Goal: Transaction & Acquisition: Purchase product/service

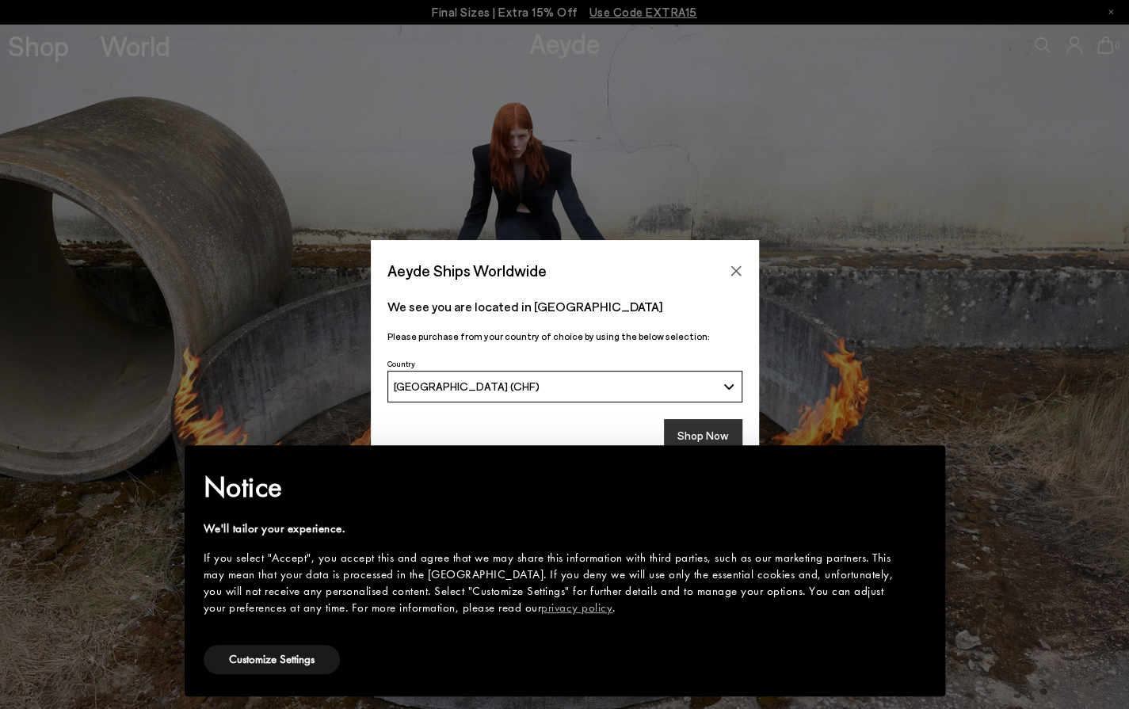
click at [702, 427] on button "Shop Now" at bounding box center [703, 435] width 78 height 33
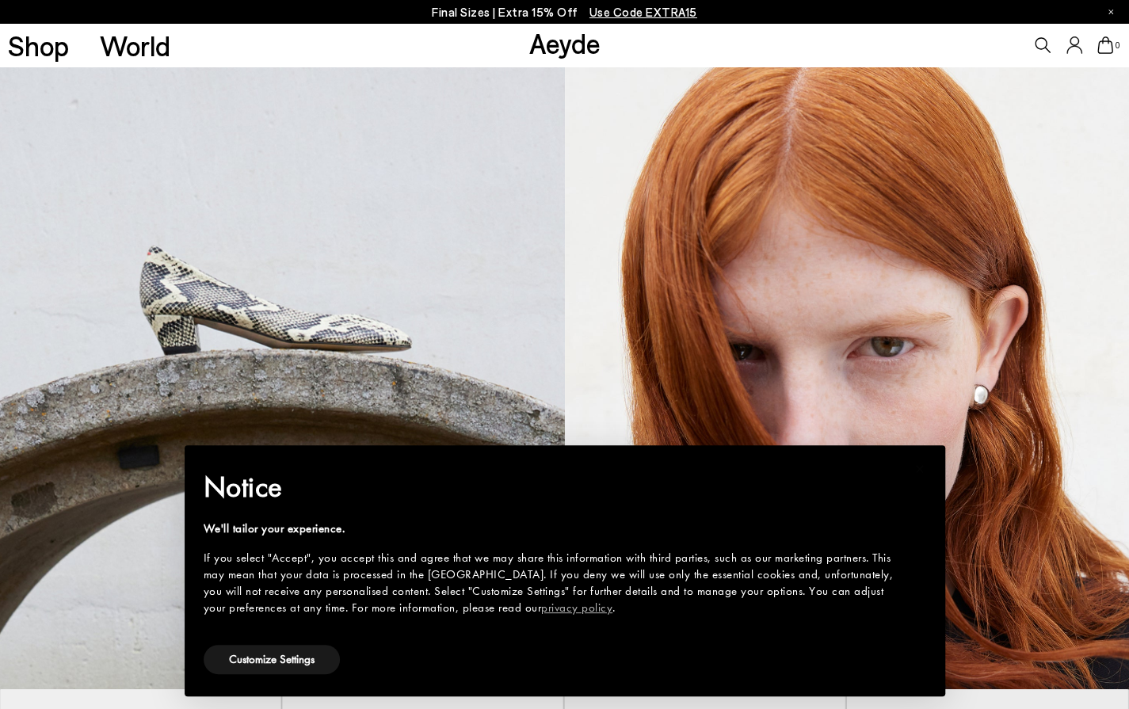
scroll to position [871, 0]
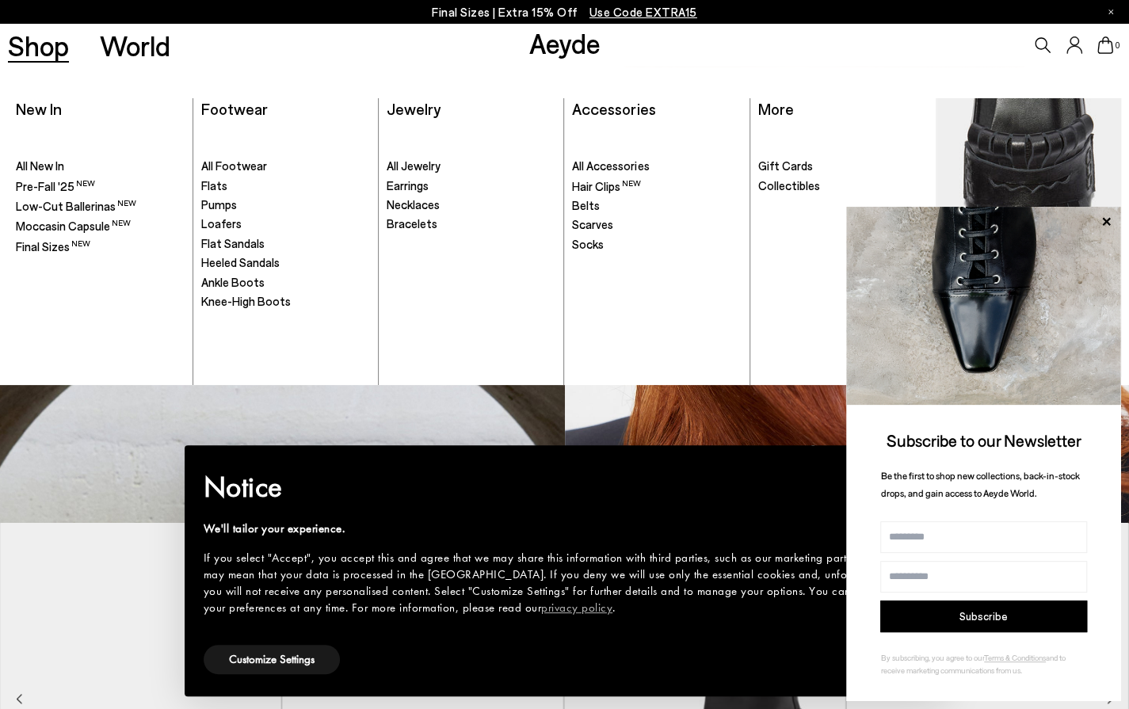
click at [51, 118] on div "New In" at bounding box center [39, 109] width 46 height 22
click at [48, 105] on span "New In" at bounding box center [39, 108] width 46 height 19
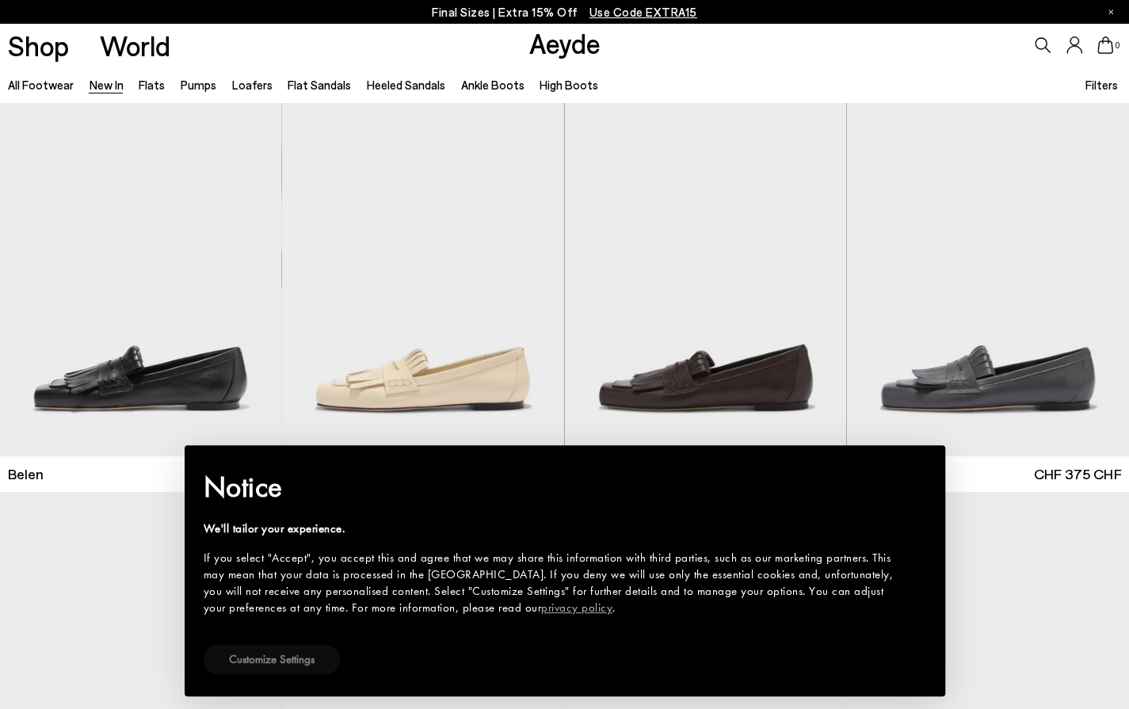
click at [263, 661] on button "Customize Settings" at bounding box center [272, 659] width 136 height 29
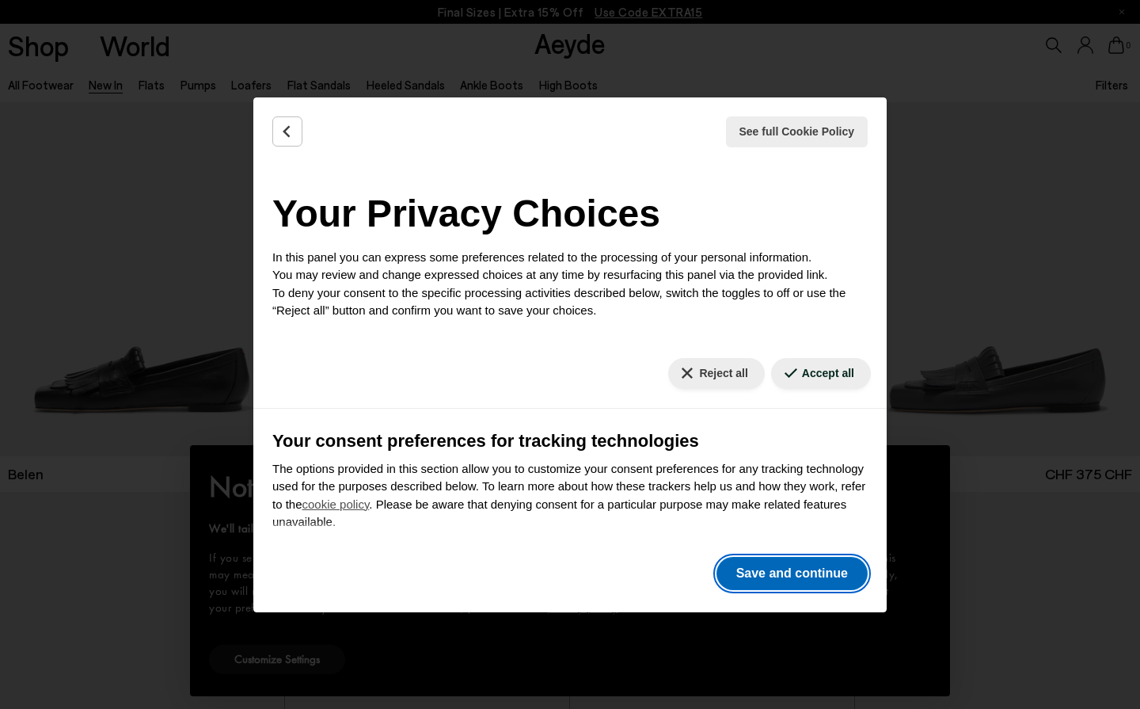
click at [778, 574] on button "Save and continue" at bounding box center [792, 573] width 151 height 33
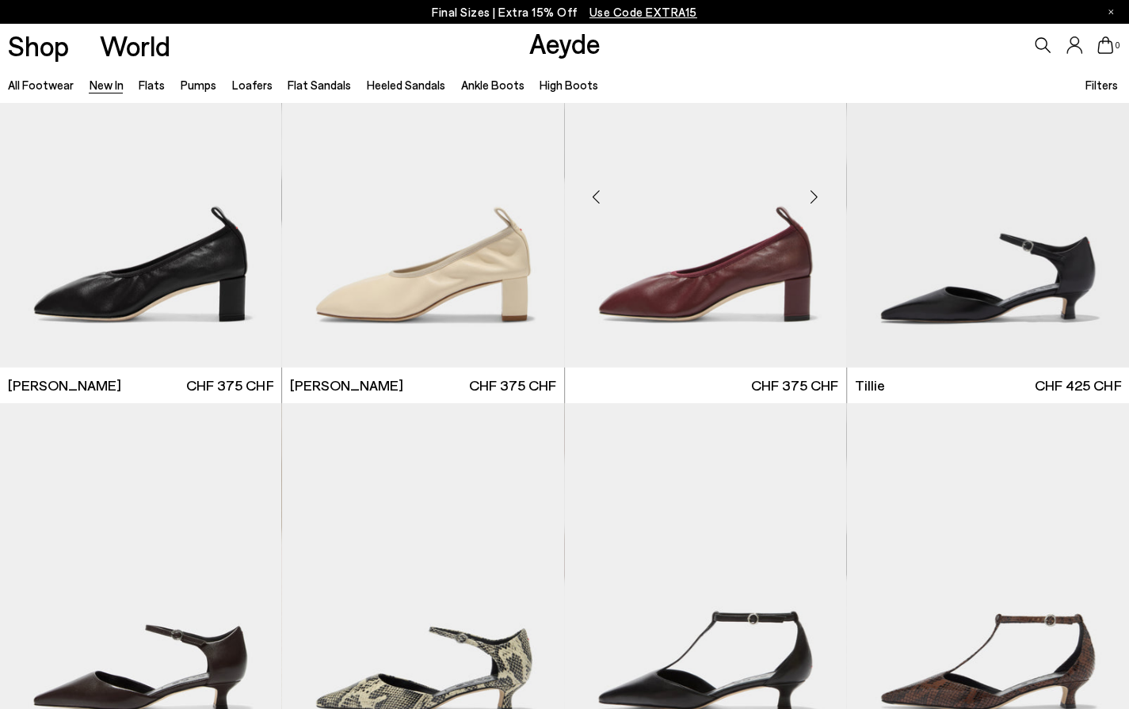
scroll to position [2851, 0]
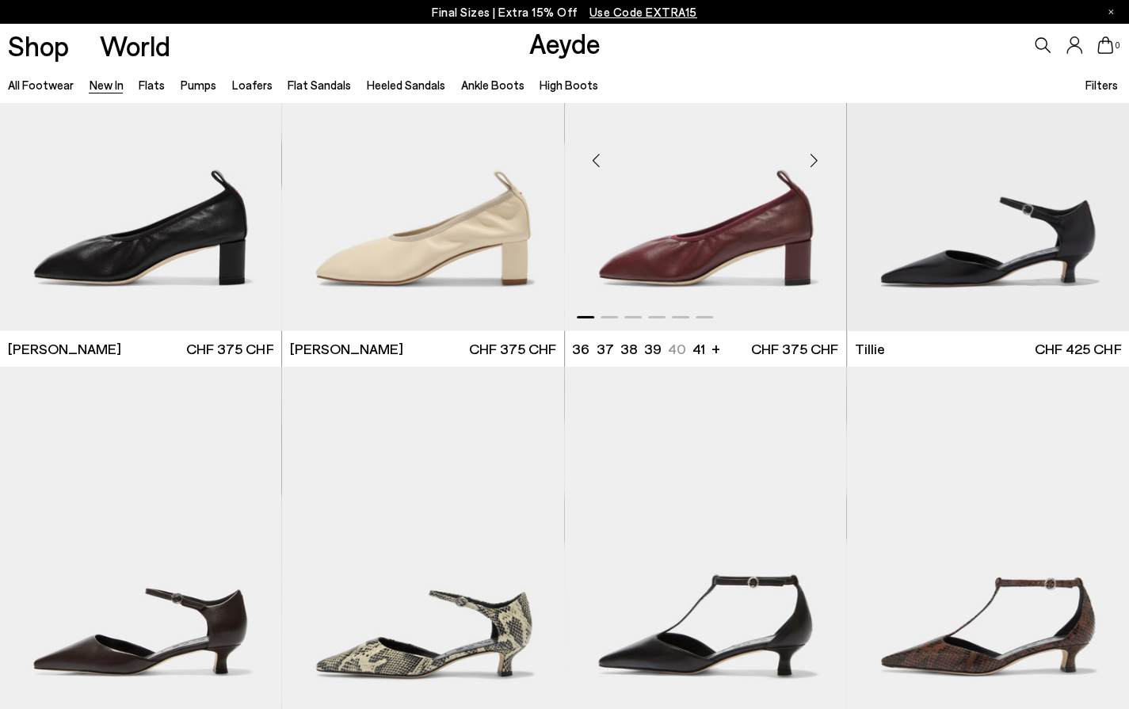
click at [811, 163] on div "Next slide" at bounding box center [814, 160] width 48 height 48
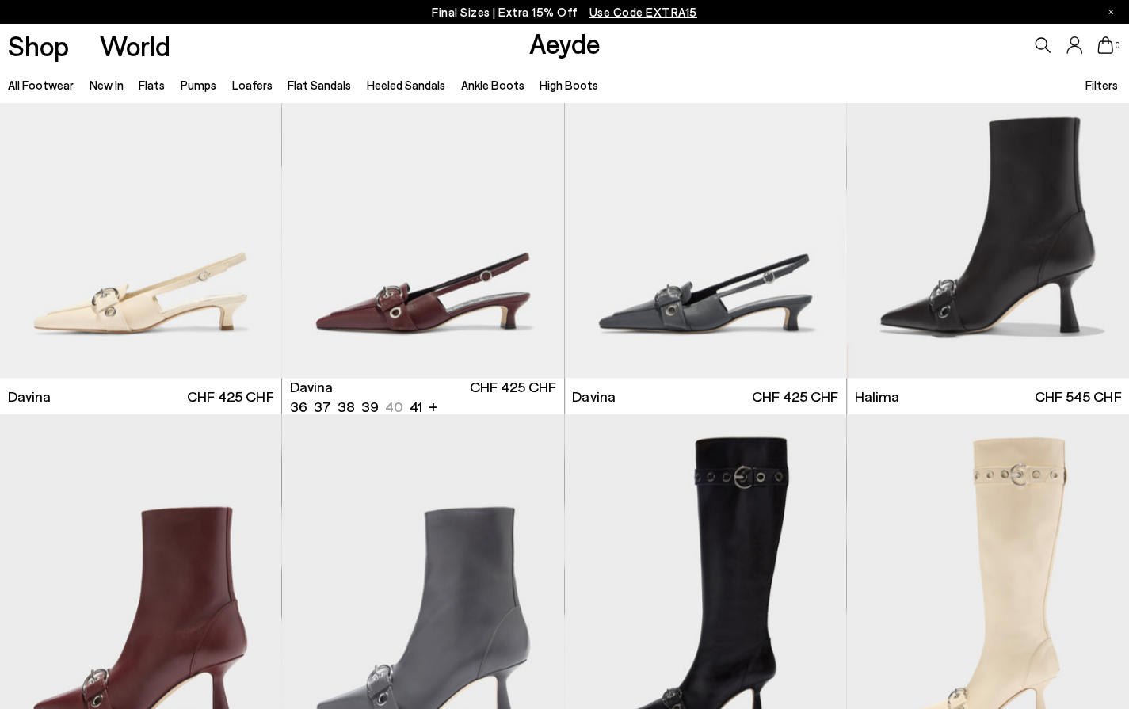
scroll to position [4752, 0]
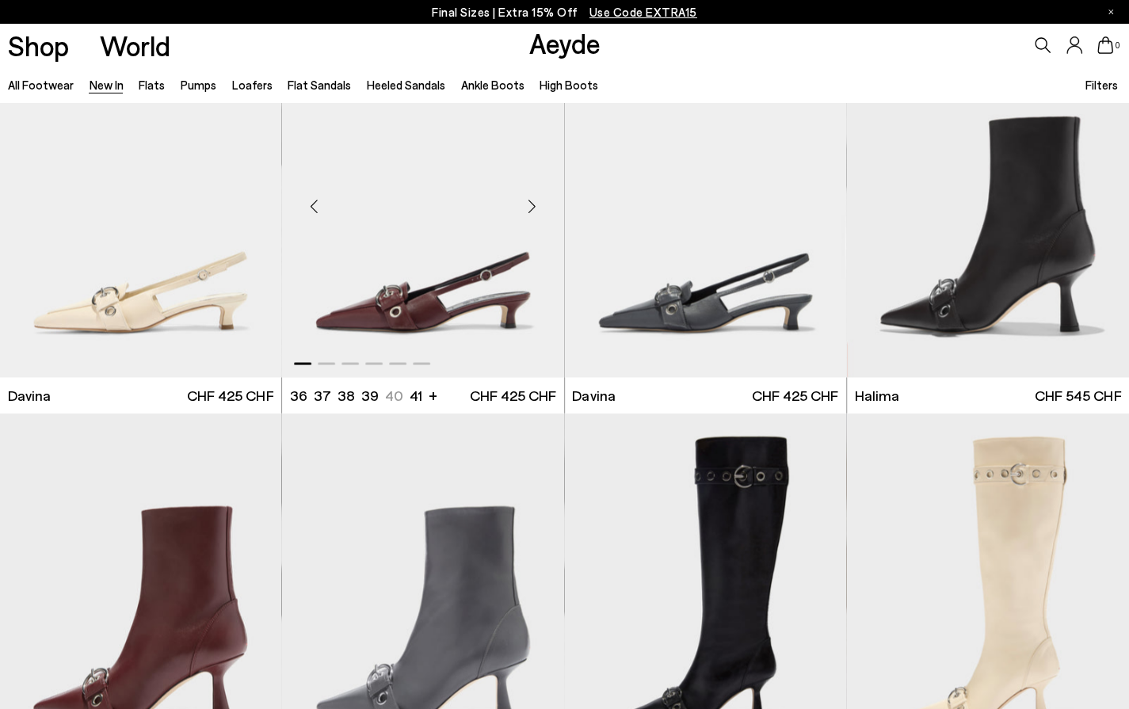
click at [535, 211] on div "Next slide" at bounding box center [532, 207] width 48 height 48
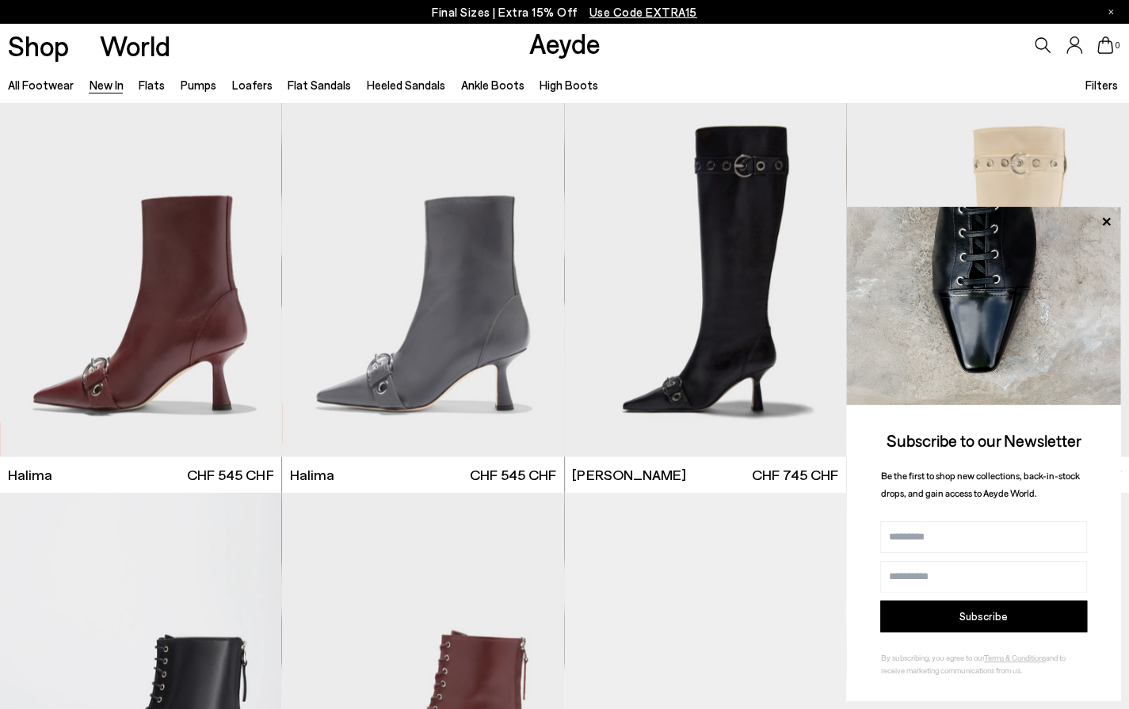
scroll to position [5069, 0]
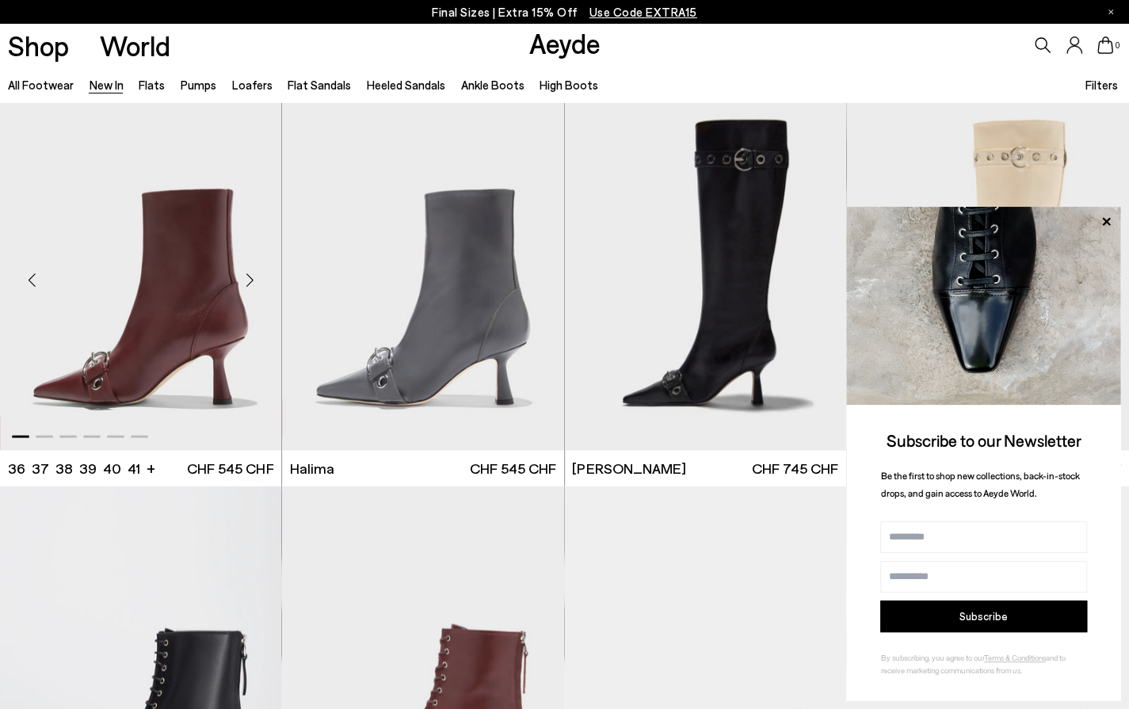
click at [251, 273] on div "Next slide" at bounding box center [250, 280] width 48 height 48
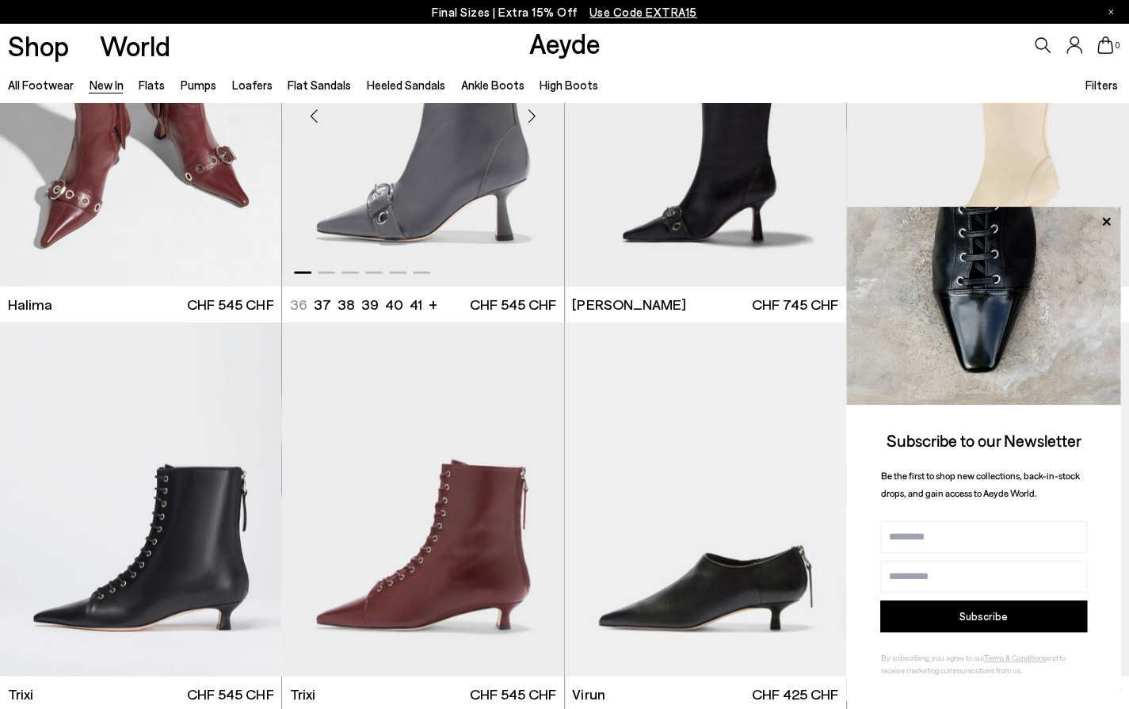
scroll to position [5148, 0]
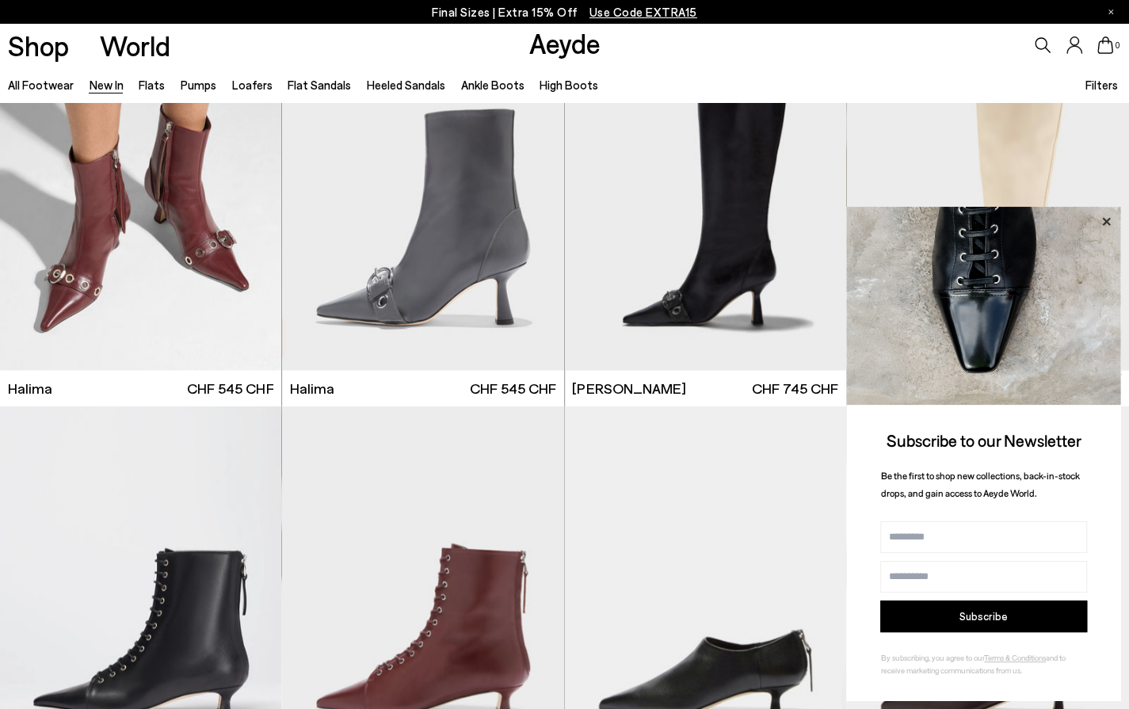
click at [1102, 214] on icon at bounding box center [1105, 221] width 21 height 21
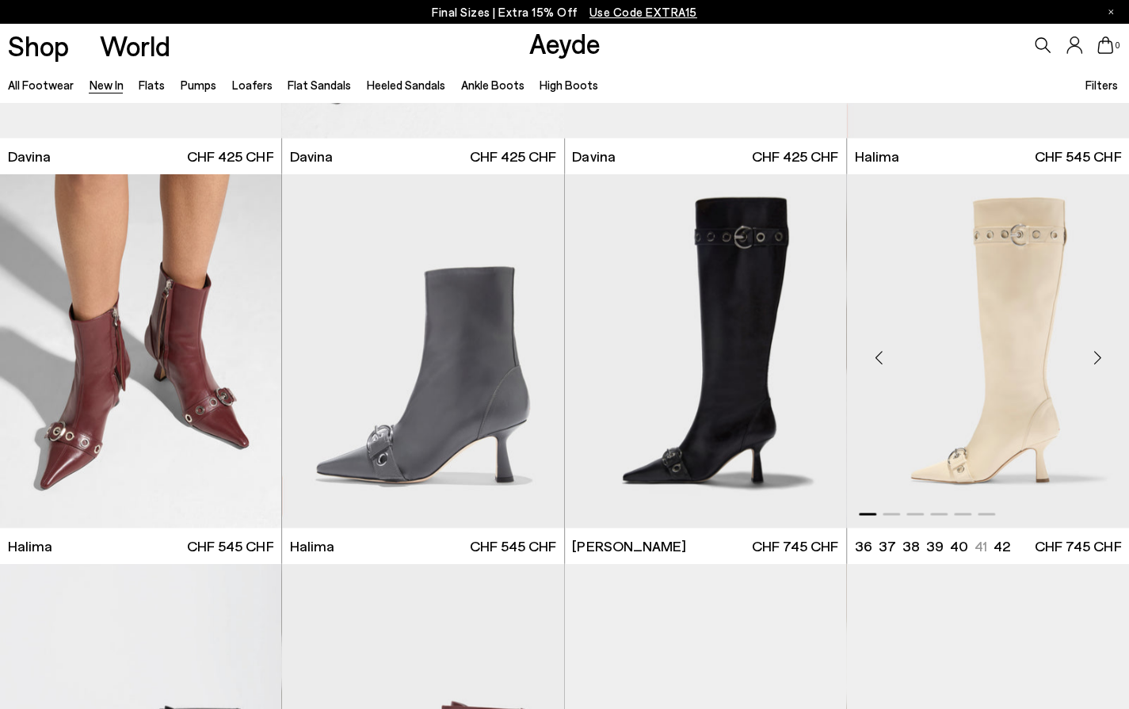
scroll to position [4990, 0]
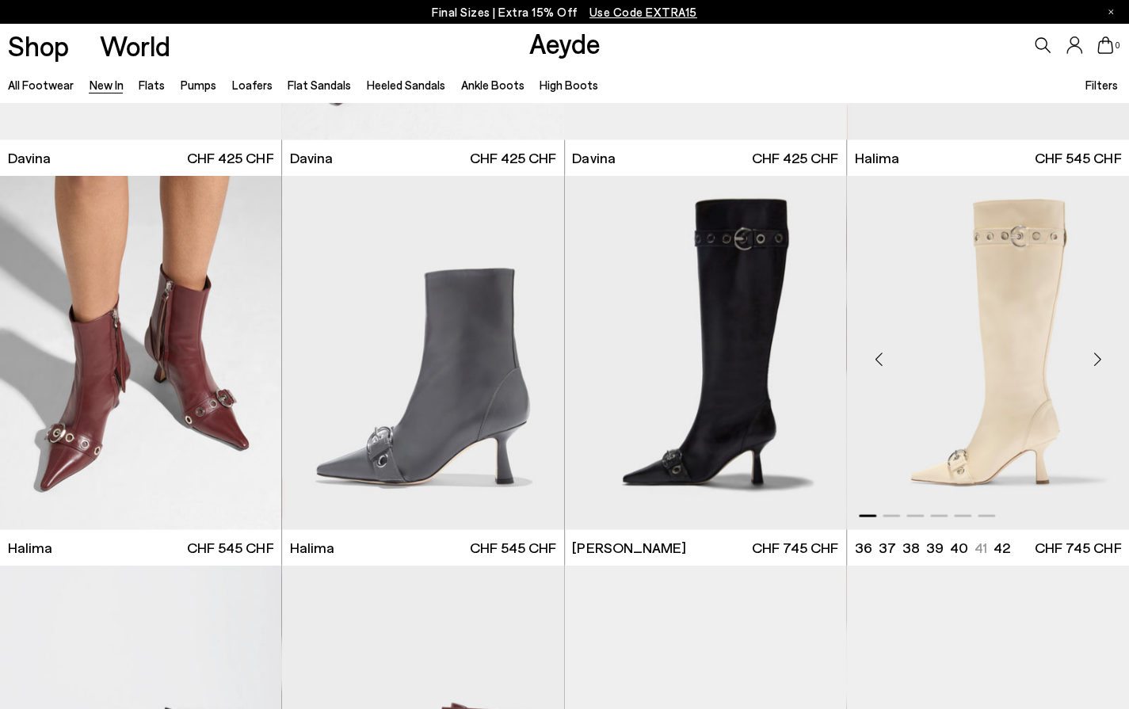
click at [1094, 364] on div "Next slide" at bounding box center [1097, 359] width 48 height 48
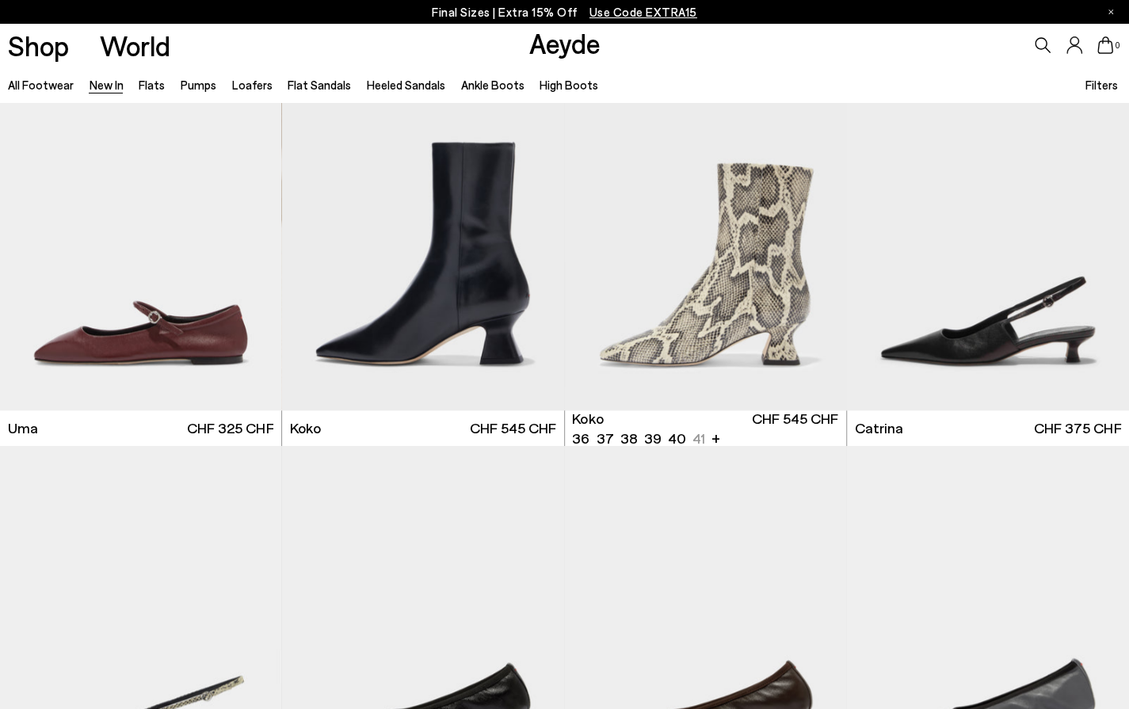
scroll to position [7841, 0]
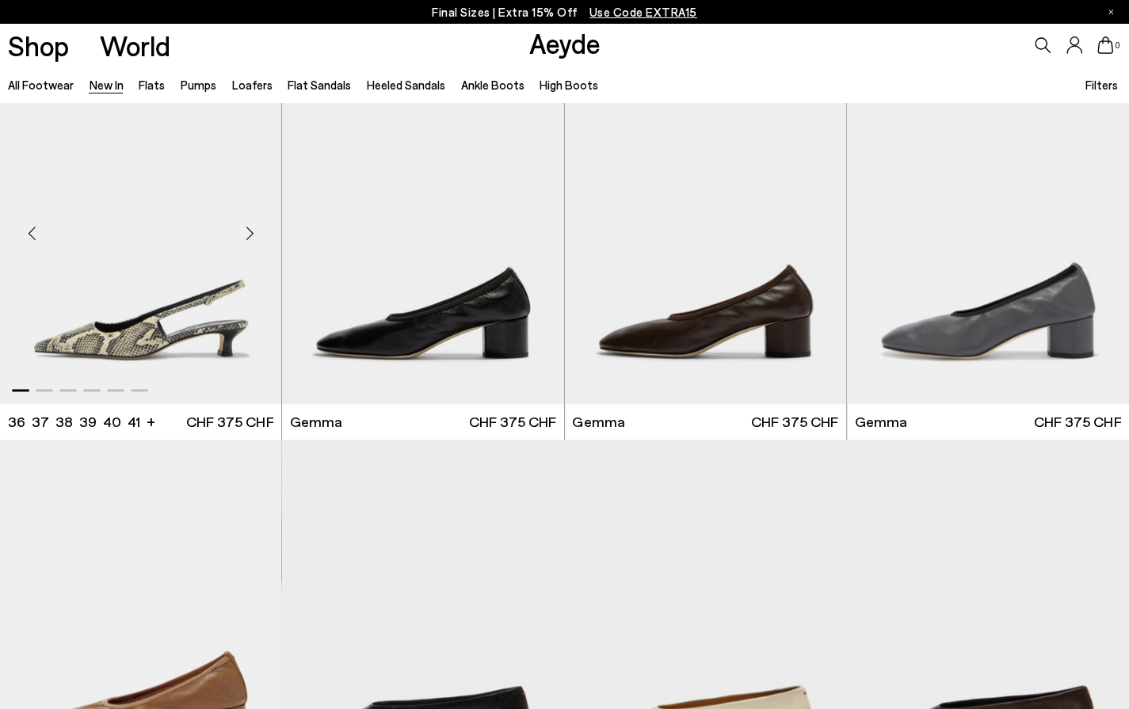
click at [250, 234] on div "Next slide" at bounding box center [250, 233] width 48 height 48
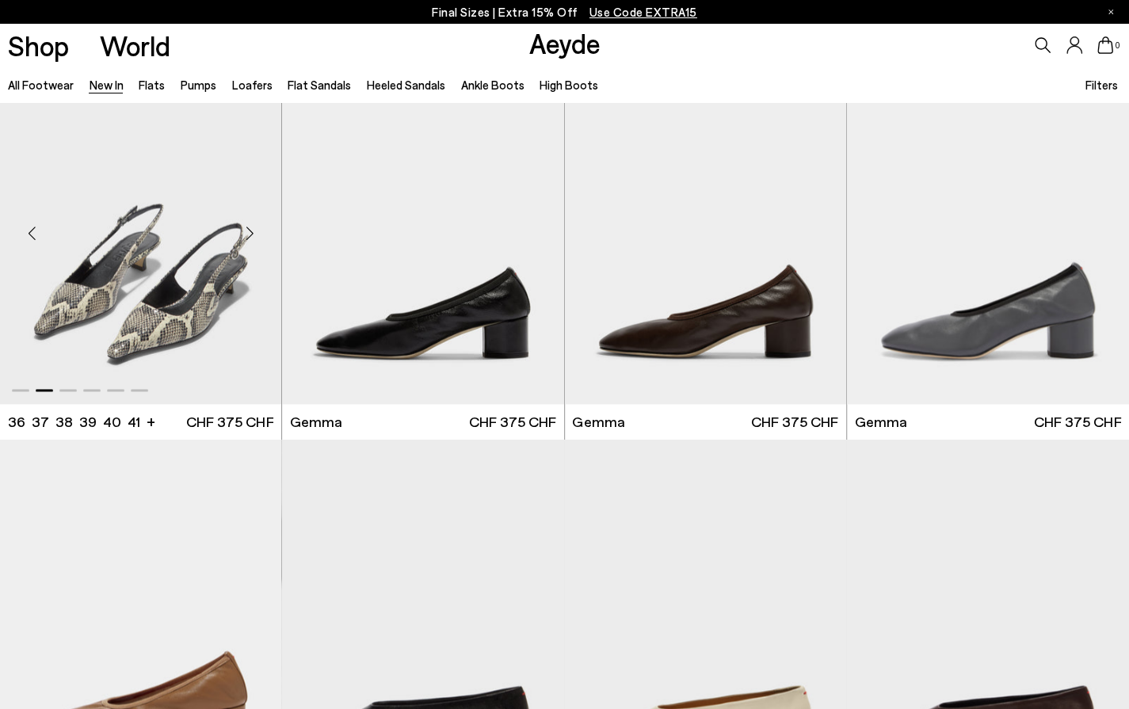
click at [250, 234] on div "Next slide" at bounding box center [250, 233] width 48 height 48
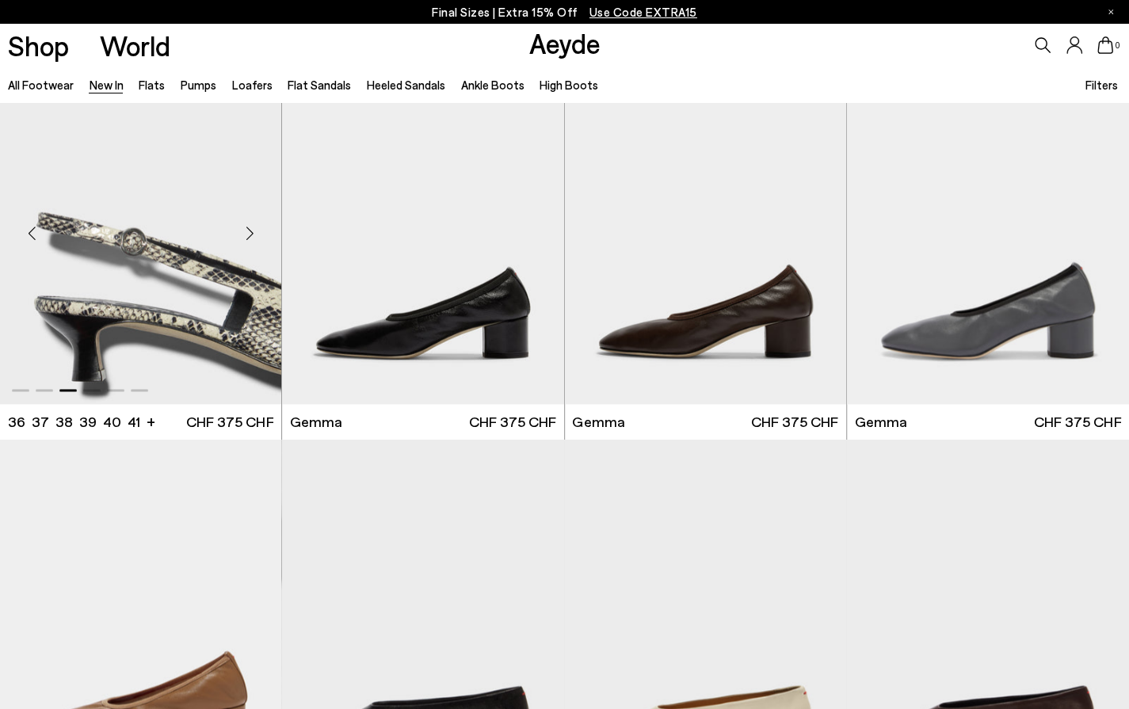
click at [250, 234] on div "Next slide" at bounding box center [250, 233] width 48 height 48
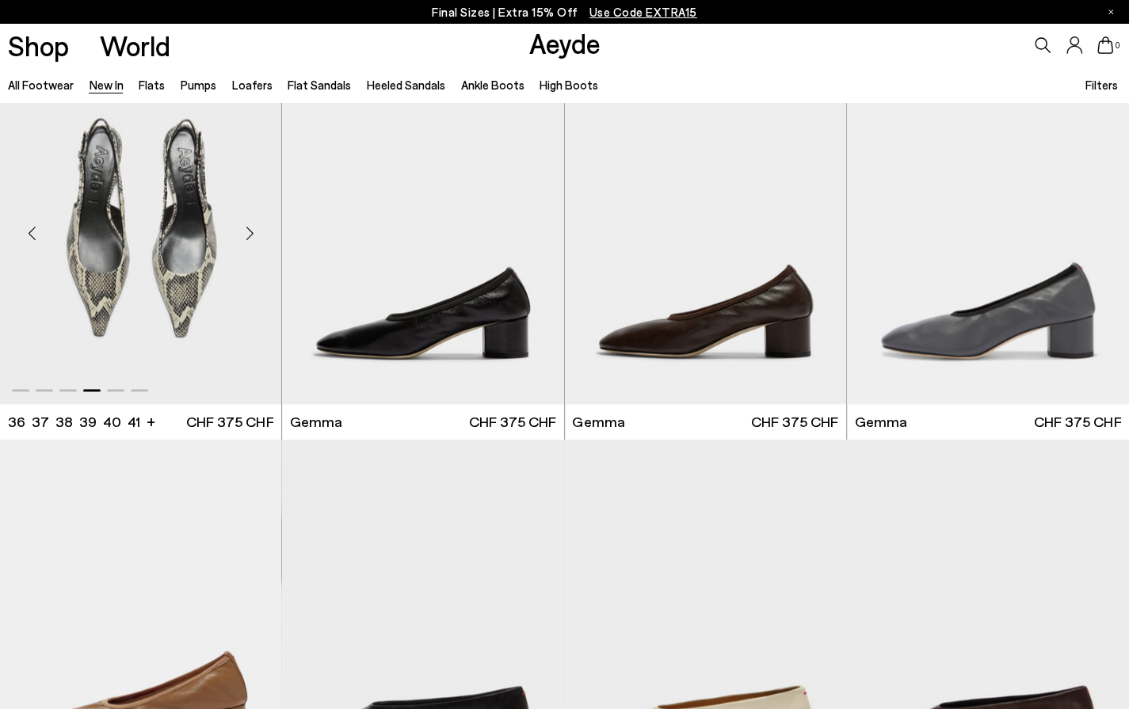
click at [250, 234] on div "Next slide" at bounding box center [250, 233] width 48 height 48
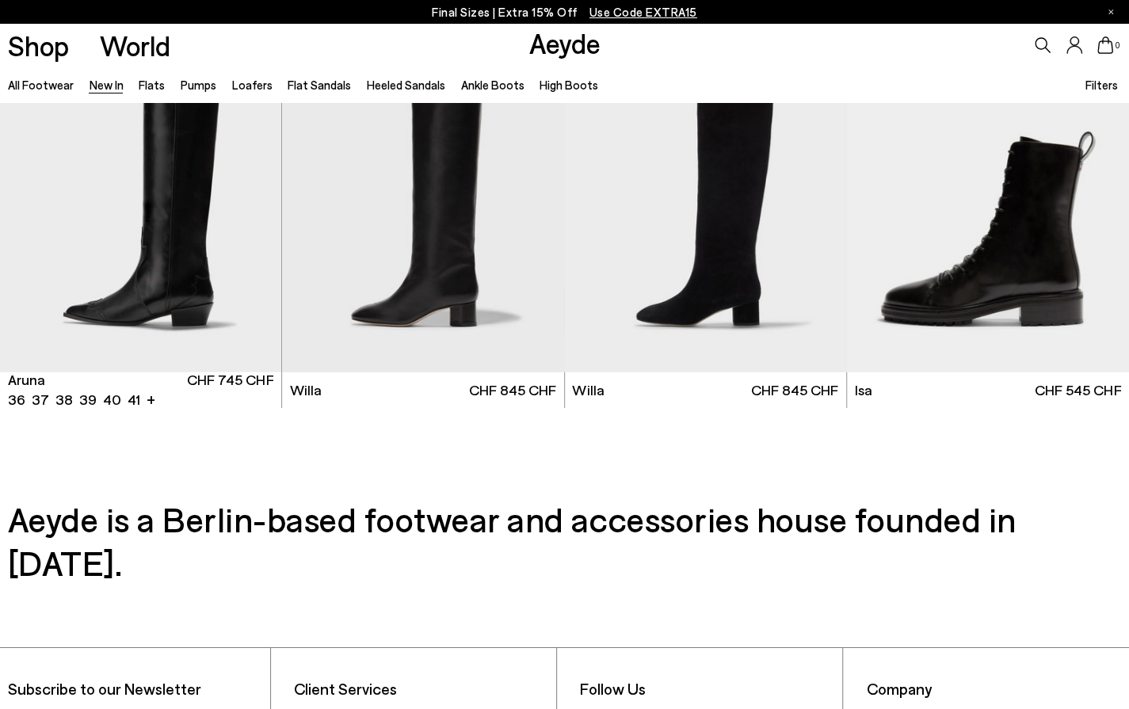
scroll to position [12903, 0]
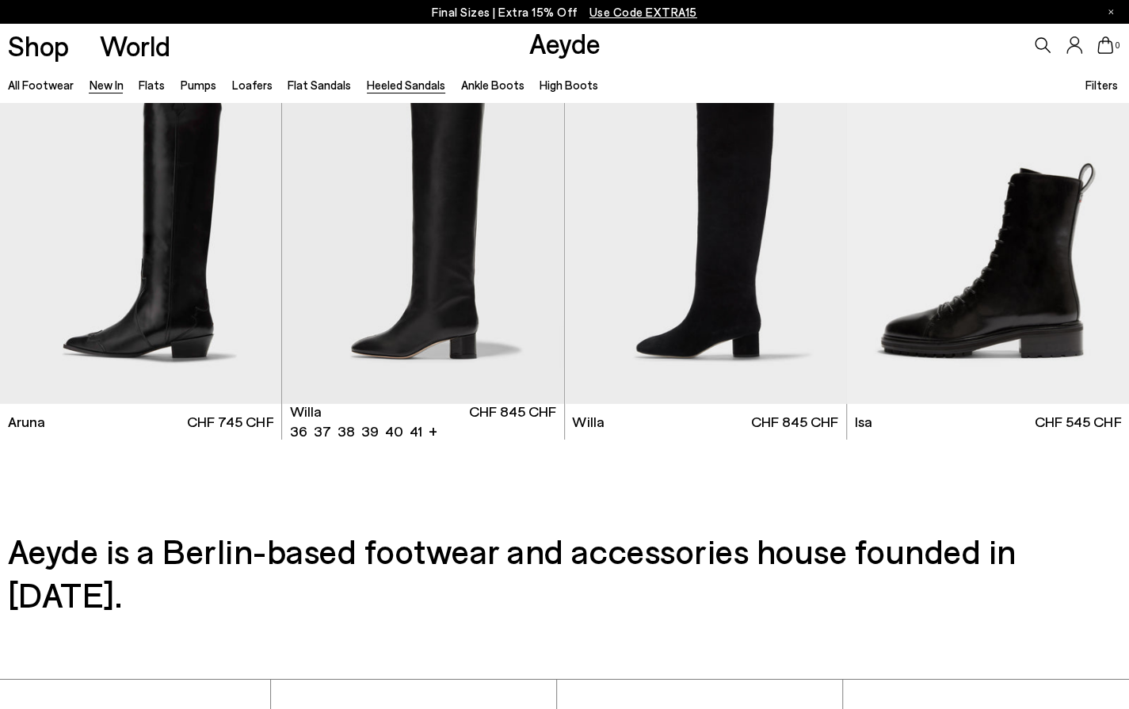
click at [379, 82] on link "Heeled Sandals" at bounding box center [406, 85] width 78 height 14
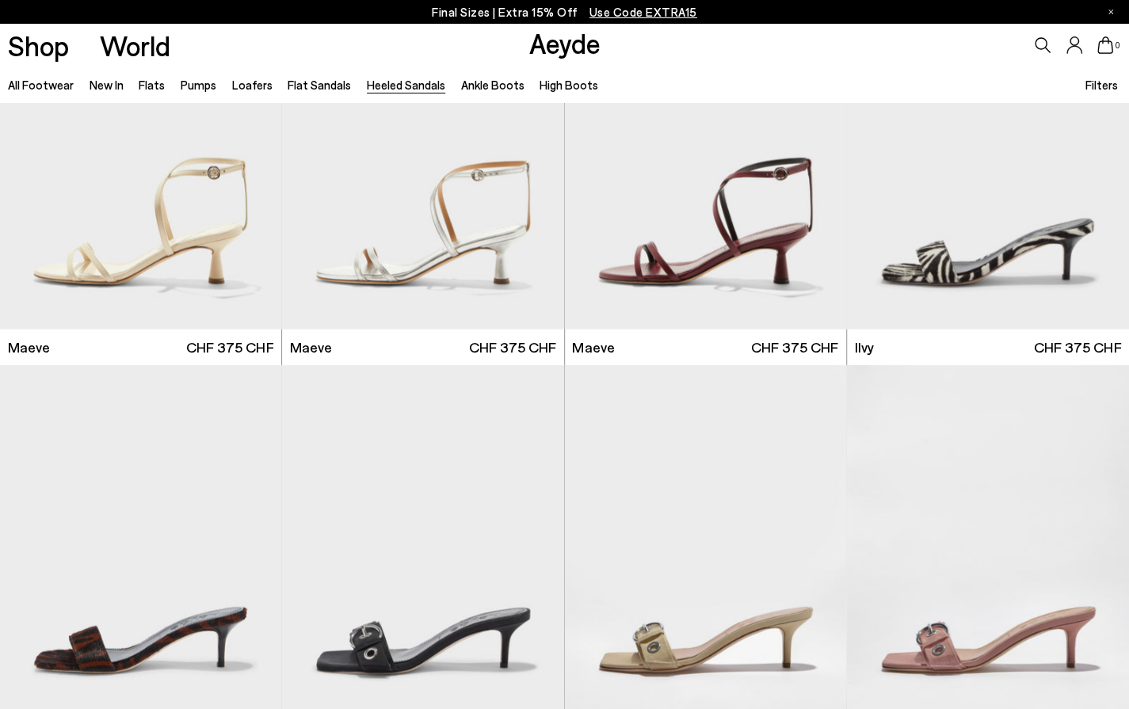
scroll to position [1980, 0]
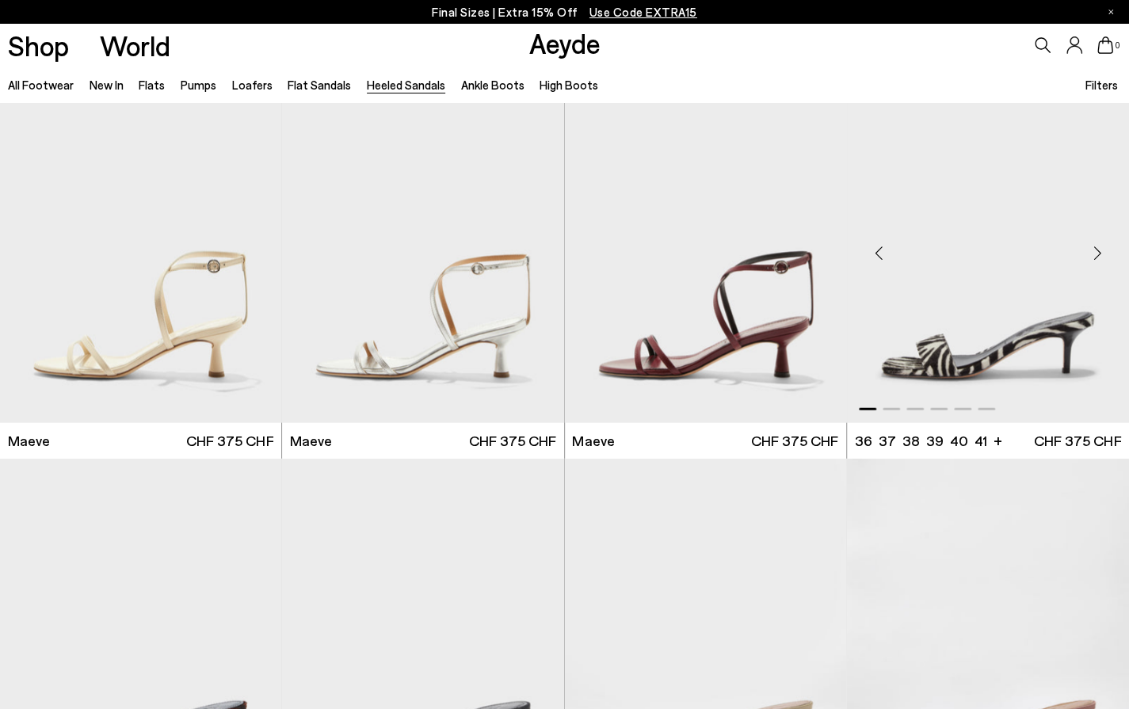
click at [1095, 253] on div "Next slide" at bounding box center [1097, 253] width 48 height 48
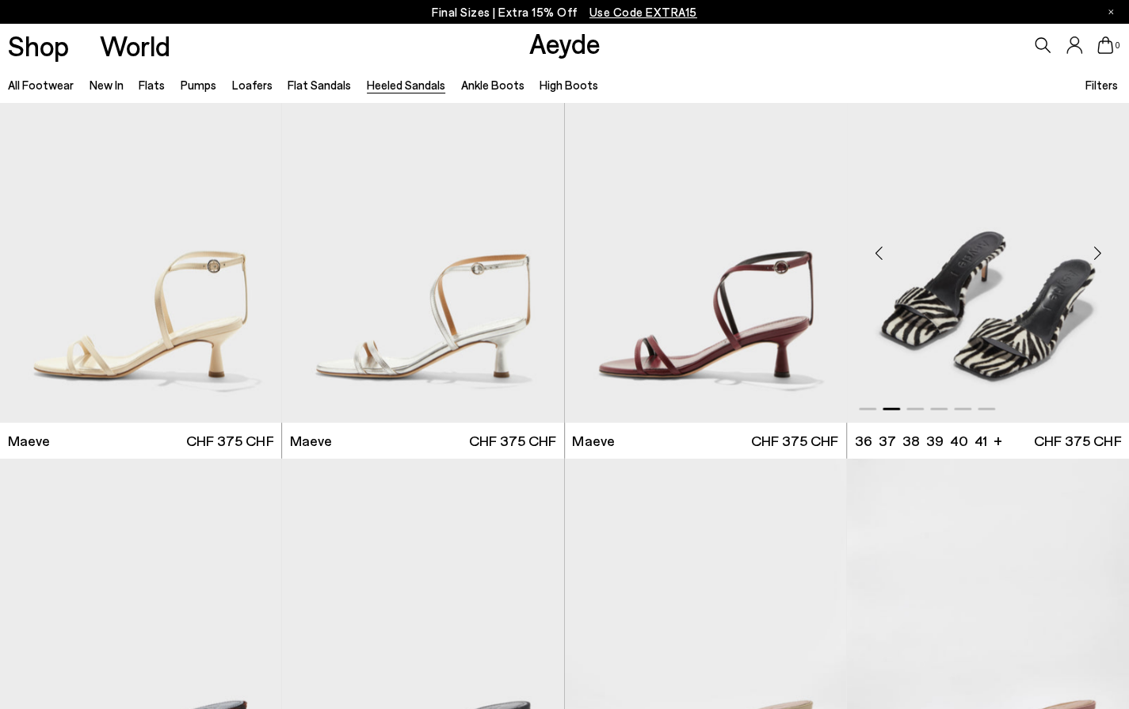
click at [1095, 253] on div "Next slide" at bounding box center [1097, 253] width 48 height 48
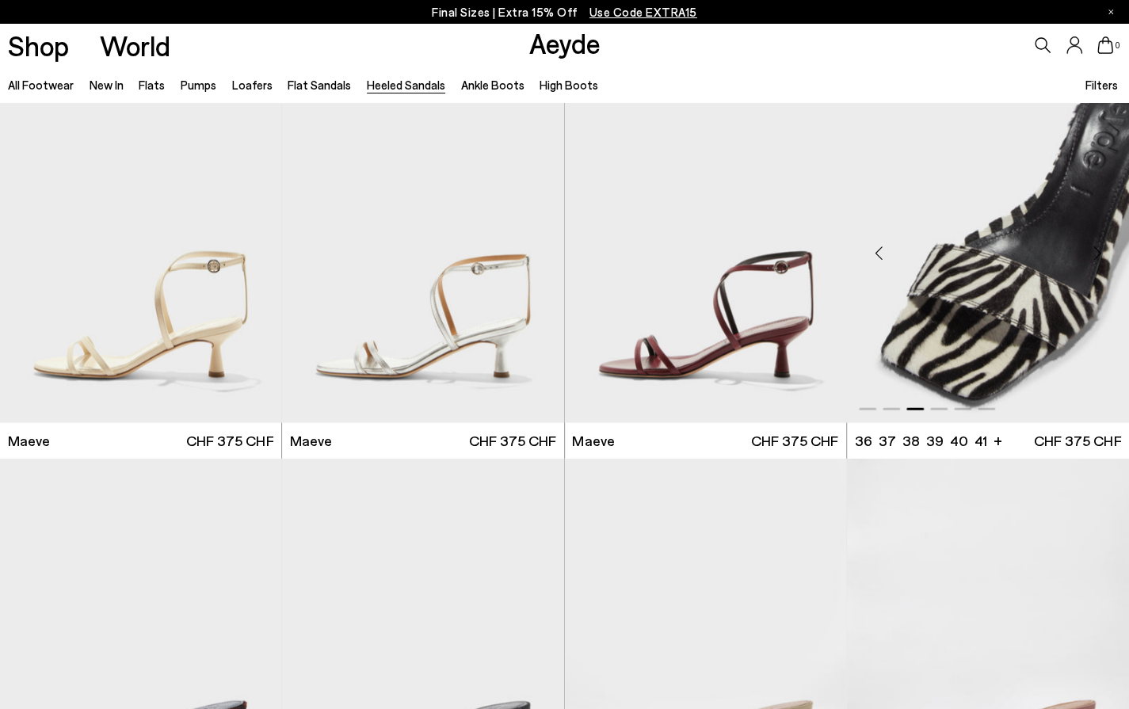
click at [1094, 253] on div "Next slide" at bounding box center [1097, 253] width 48 height 48
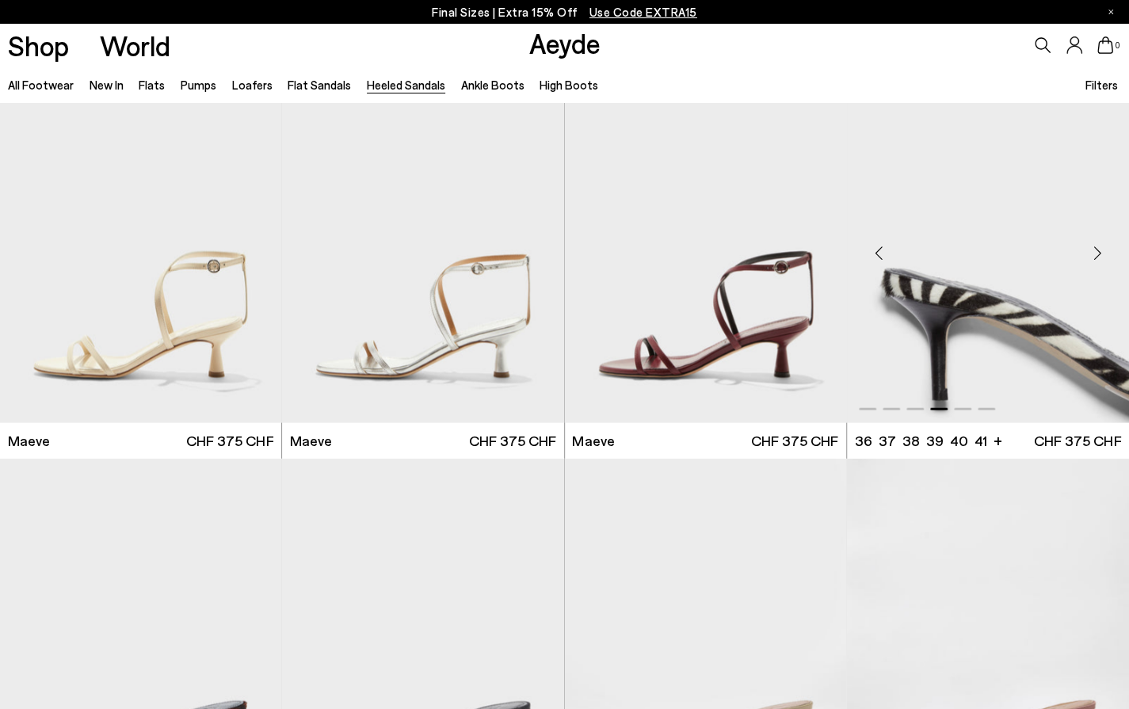
click at [1094, 253] on div "Next slide" at bounding box center [1097, 253] width 48 height 48
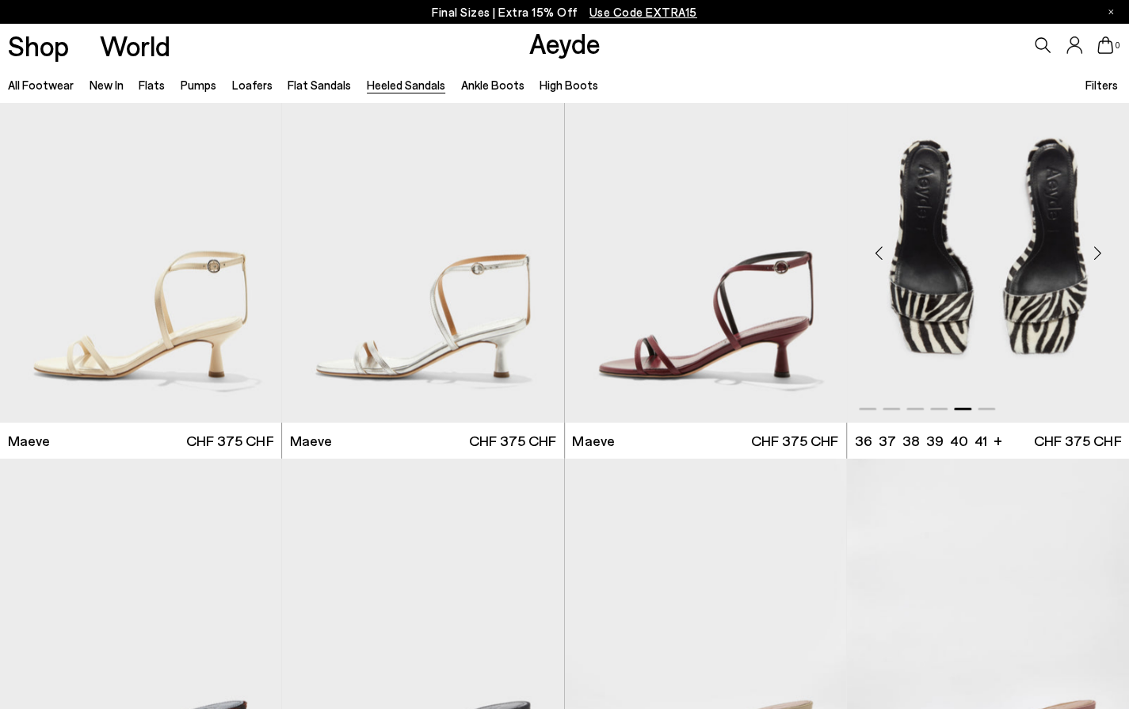
click at [1094, 253] on div "Next slide" at bounding box center [1097, 253] width 48 height 48
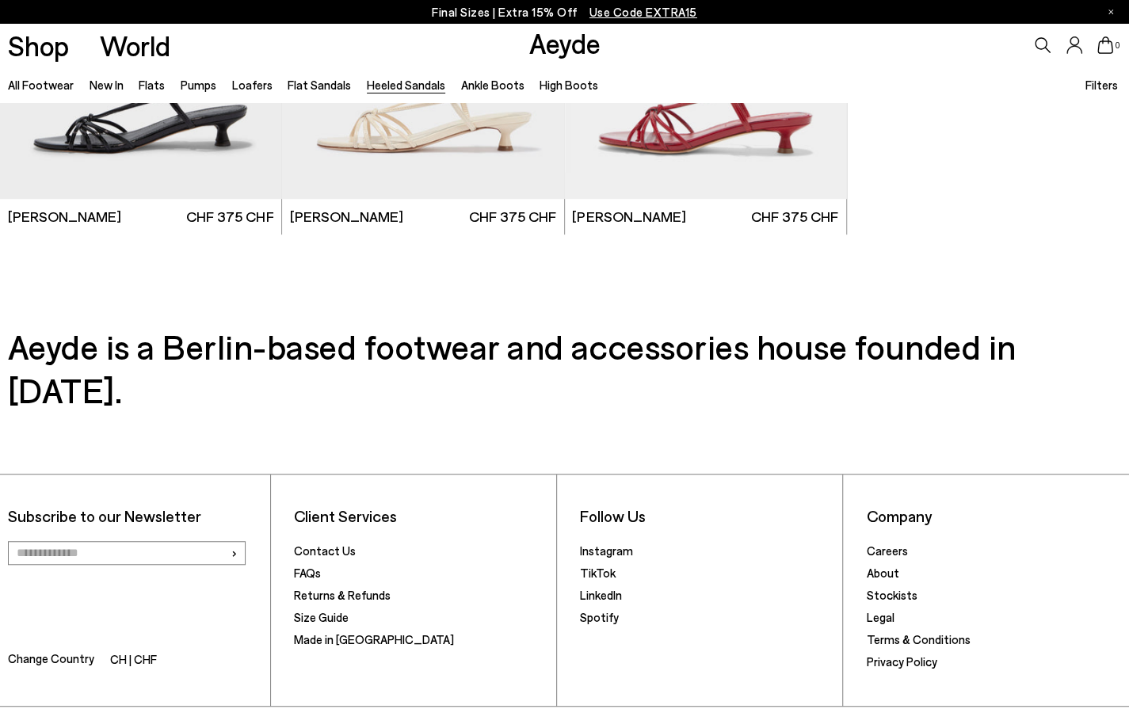
scroll to position [3795, 0]
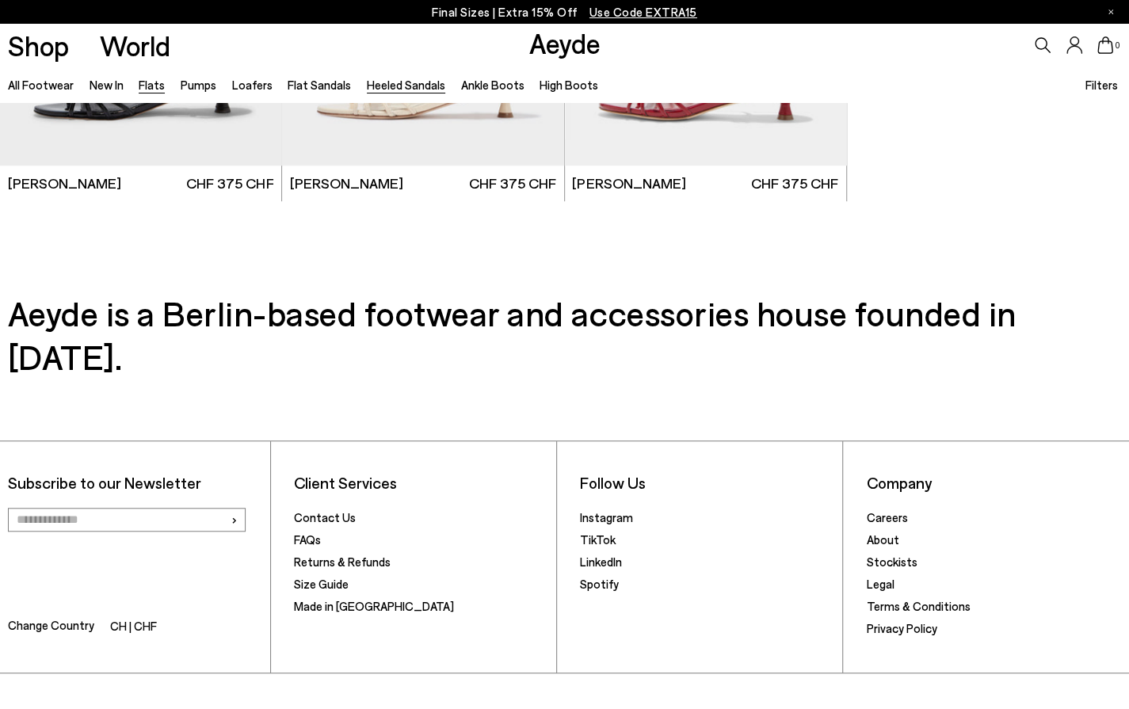
click at [157, 84] on link "Flats" at bounding box center [152, 85] width 26 height 14
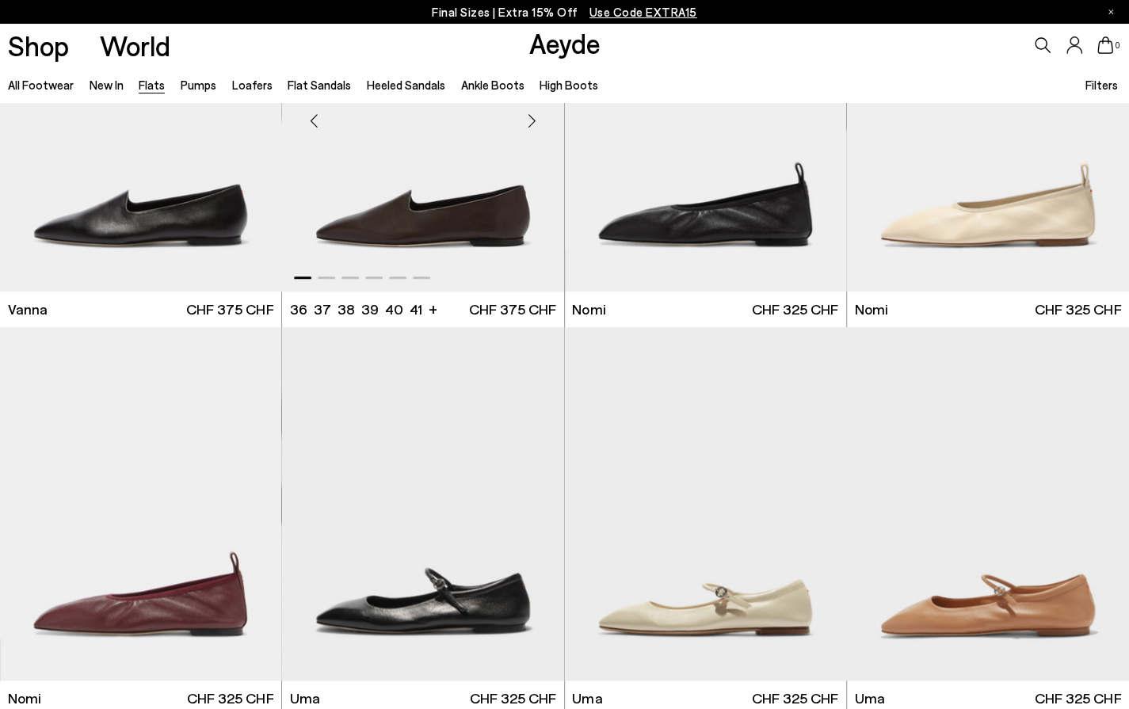
scroll to position [1030, 0]
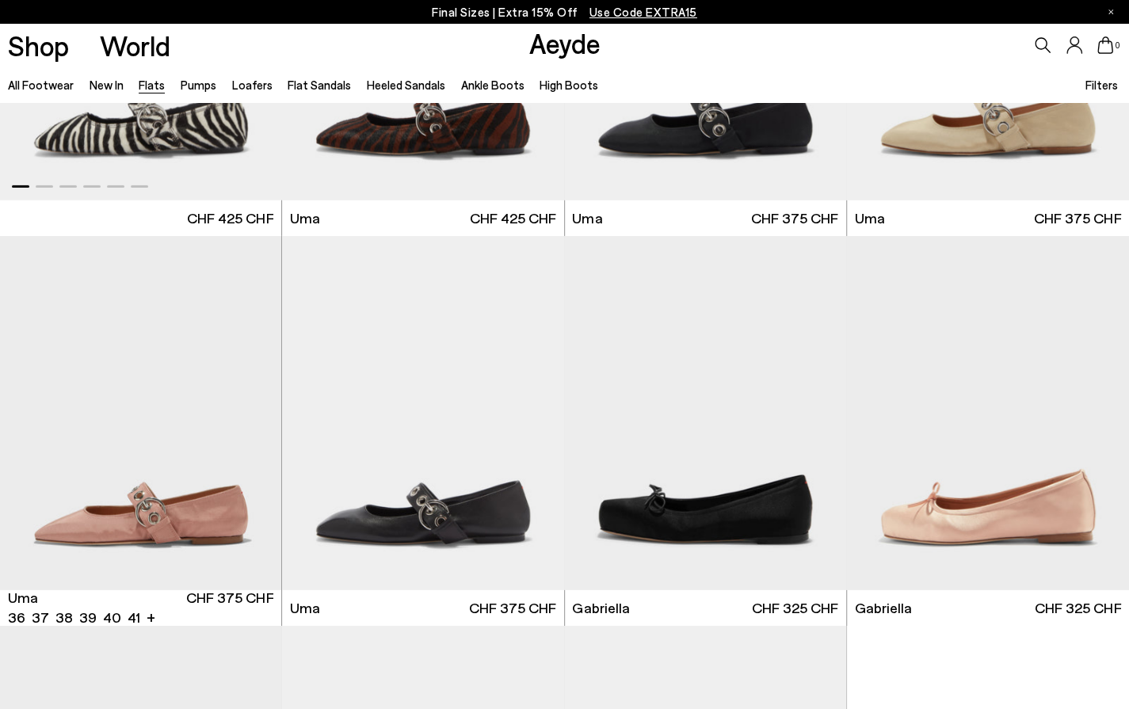
scroll to position [5782, 0]
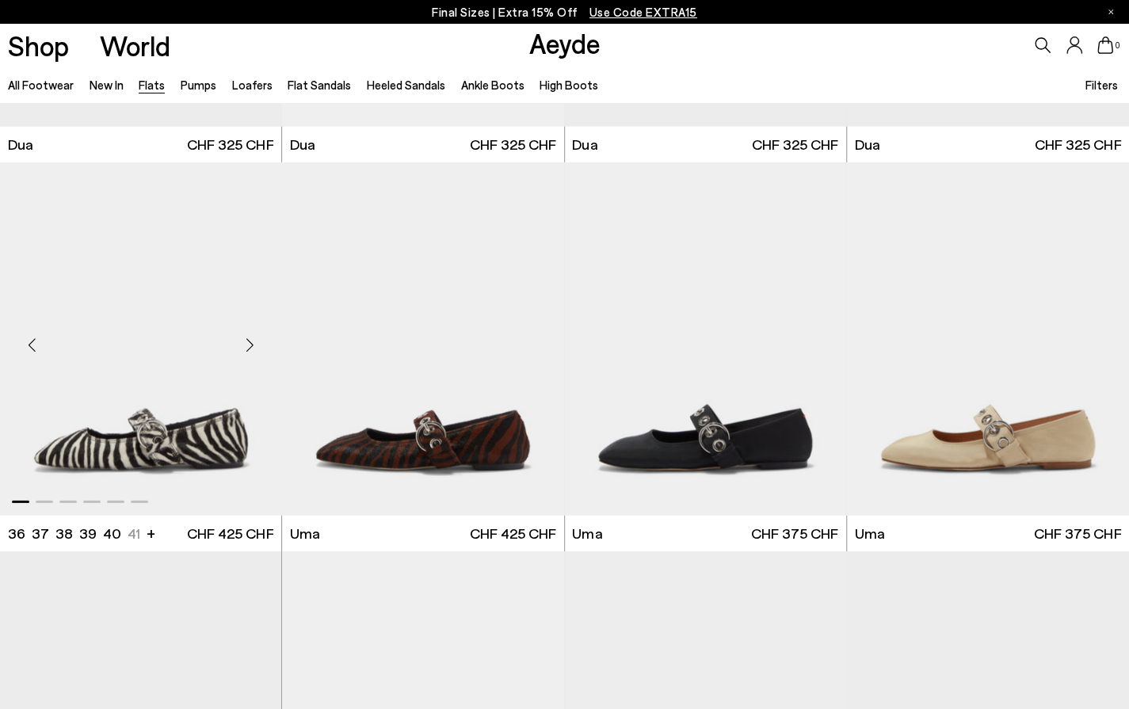
click at [253, 342] on div "Next slide" at bounding box center [250, 346] width 48 height 48
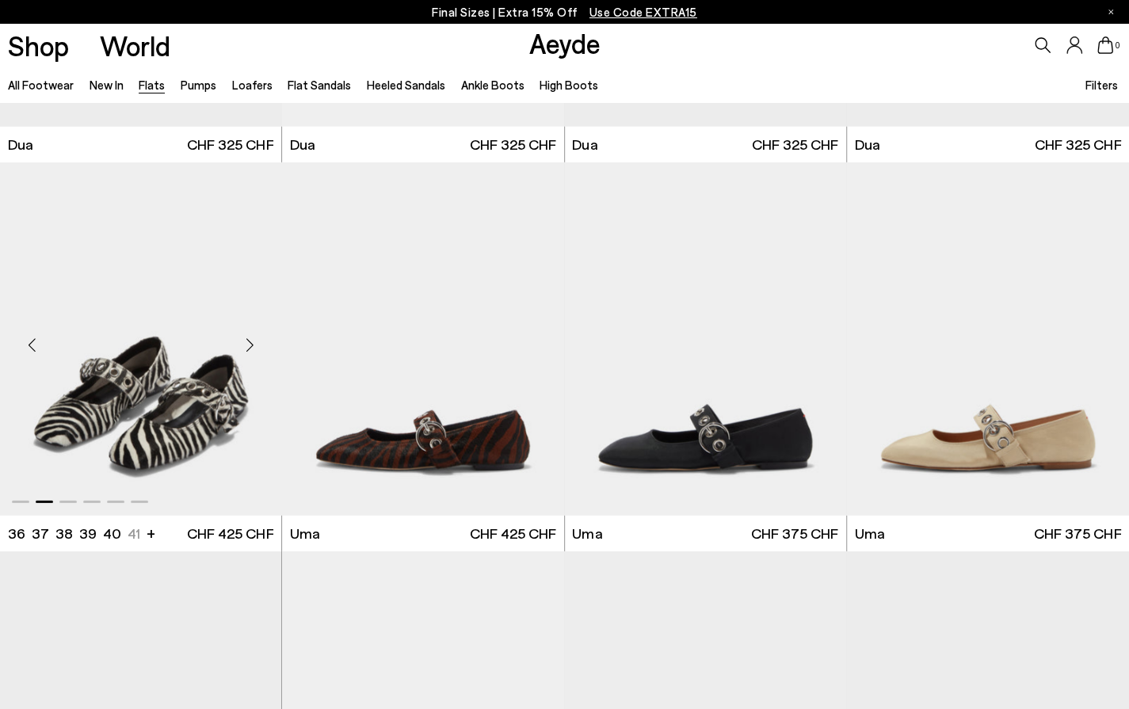
click at [253, 342] on div "Next slide" at bounding box center [250, 346] width 48 height 48
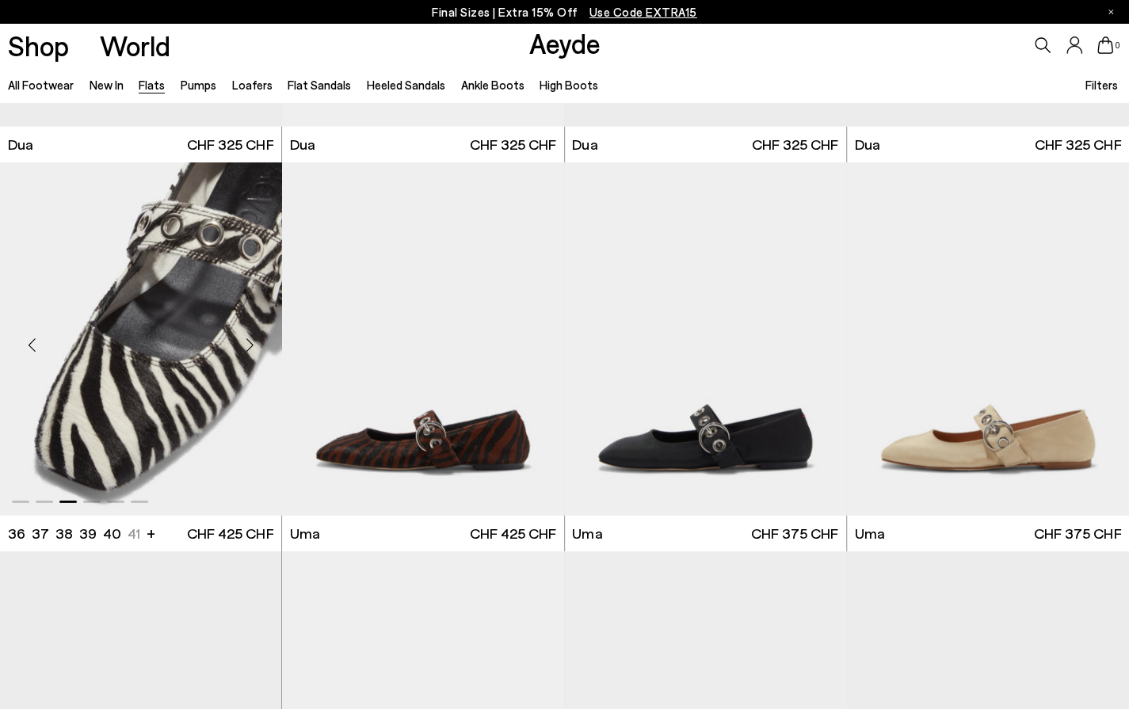
click at [253, 342] on div "Next slide" at bounding box center [250, 346] width 48 height 48
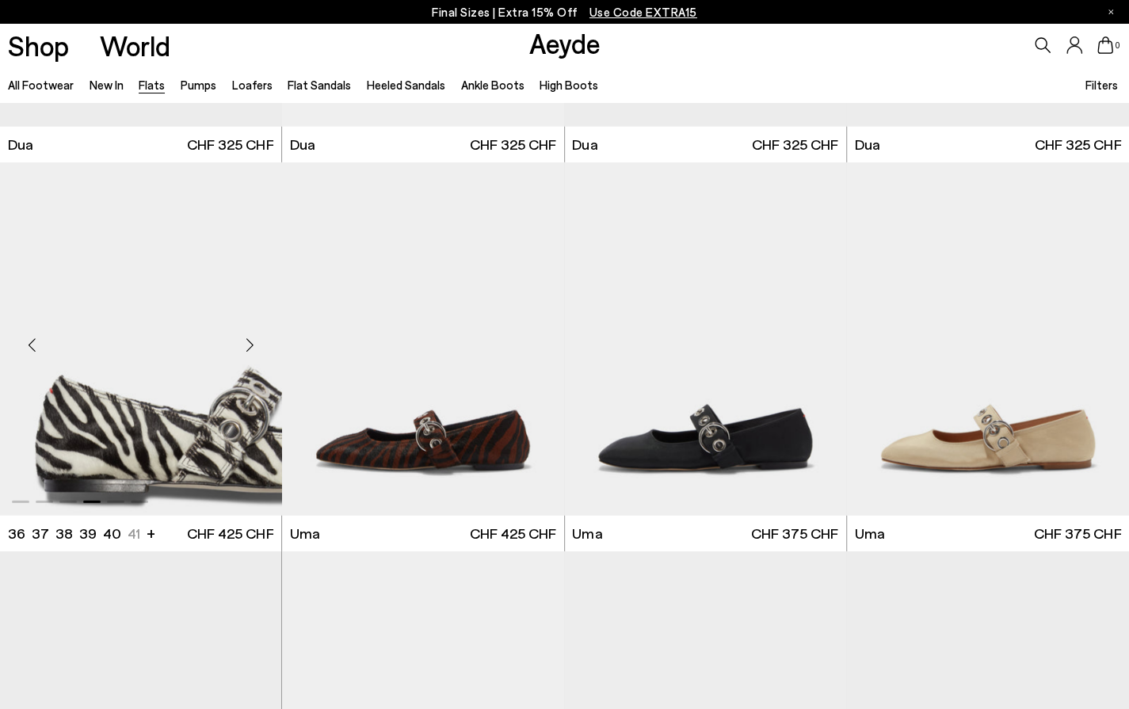
click at [253, 342] on div "Next slide" at bounding box center [250, 346] width 48 height 48
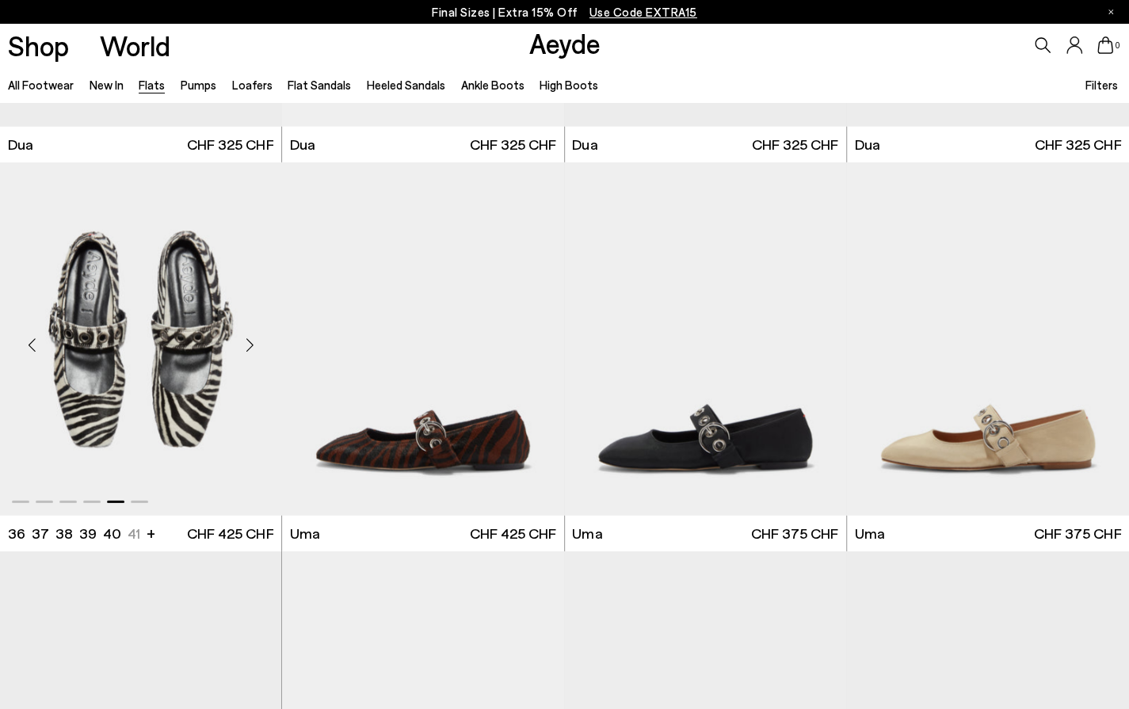
click at [253, 342] on div "Next slide" at bounding box center [250, 346] width 48 height 48
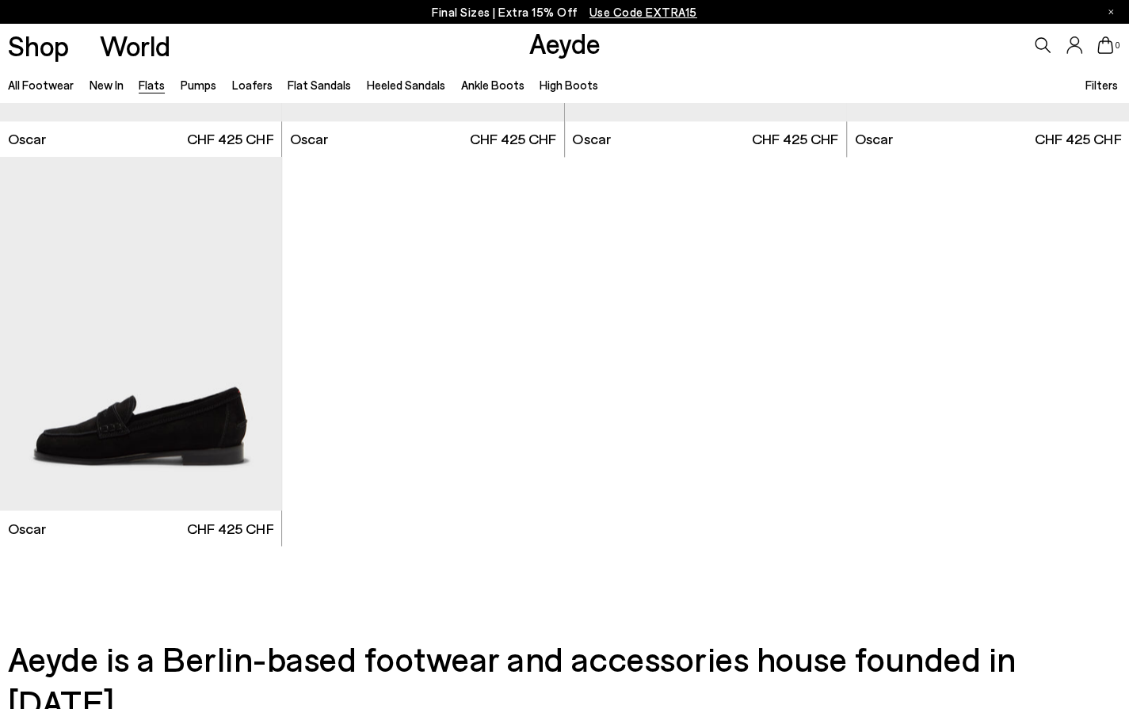
scroll to position [8158, 0]
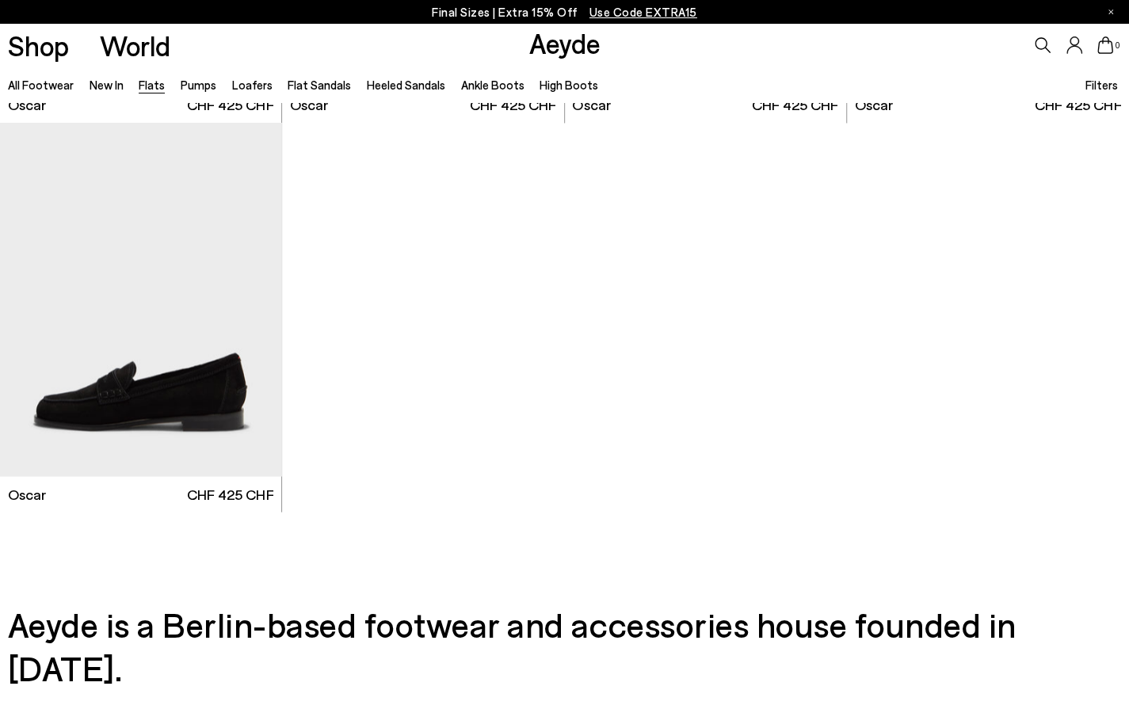
scroll to position [5081, 0]
